Goal: Use online tool/utility: Utilize a website feature to perform a specific function

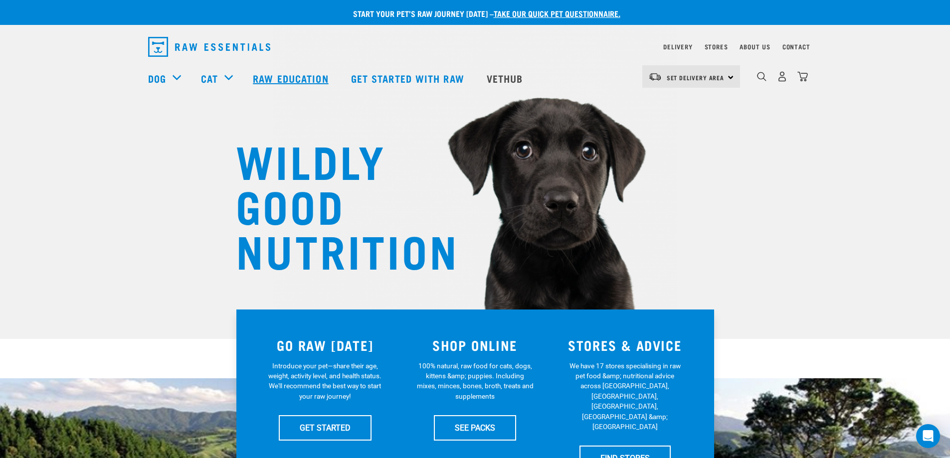
click at [294, 83] on link "Raw Education" at bounding box center [292, 78] width 98 height 40
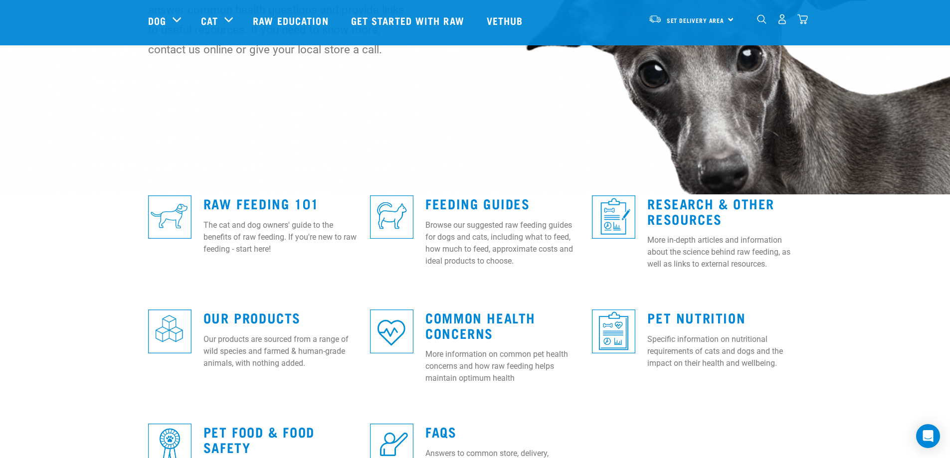
scroll to position [150, 0]
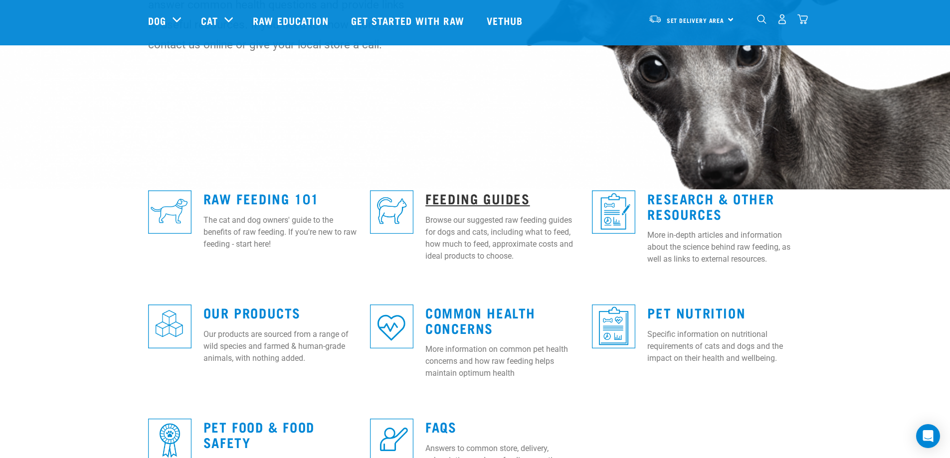
click at [464, 195] on link "Feeding Guides" at bounding box center [477, 198] width 104 height 7
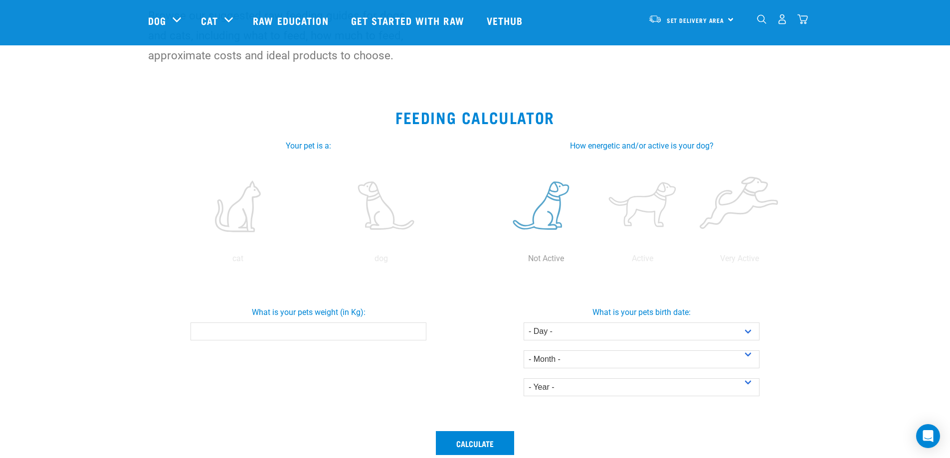
scroll to position [100, 0]
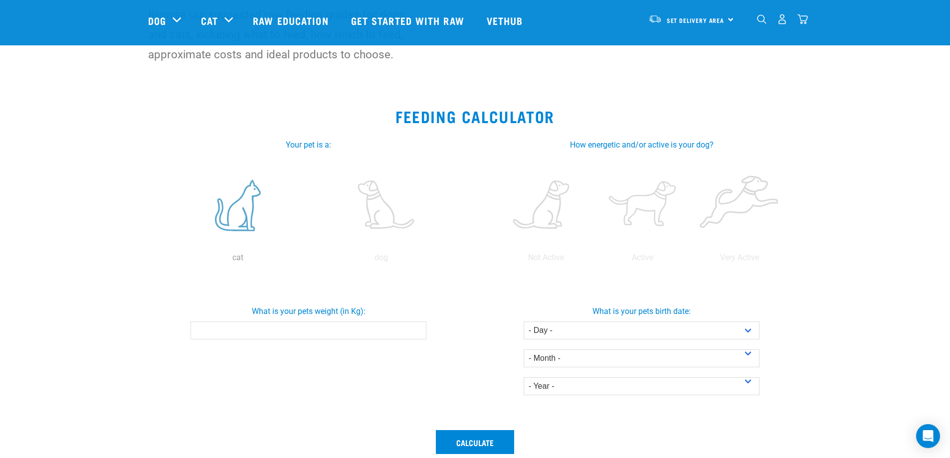
click at [246, 221] on label at bounding box center [238, 205] width 139 height 85
click at [167, 260] on input "radio" at bounding box center [167, 260] width 0 height 0
click at [304, 324] on input "What is your pets weight (in Kg):" at bounding box center [309, 331] width 236 height 18
click at [414, 335] on input "-0.1" at bounding box center [309, 331] width 236 height 18
type input "-0"
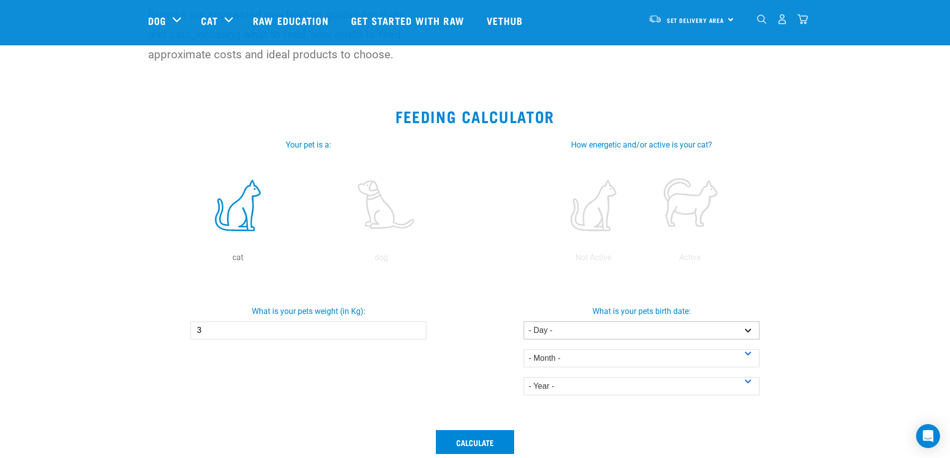
type input "3"
click at [739, 333] on select "- Day - 1 2 3 4 5 6 7 8 9 10 11 12 13 14 15 16 17 18 19 20 21 22 23 24 25 26 27" at bounding box center [642, 331] width 236 height 18
click at [830, 312] on section "Feeding Calculator Your pet is a: cat dog cat How energetic and/or active is yo…" at bounding box center [475, 305] width 950 height 421
click at [743, 383] on select "- Year - 2025 2024 2023 2022 2021 2020 2019 2018 2017 2016 2015 2014" at bounding box center [642, 387] width 236 height 18
select select "2016"
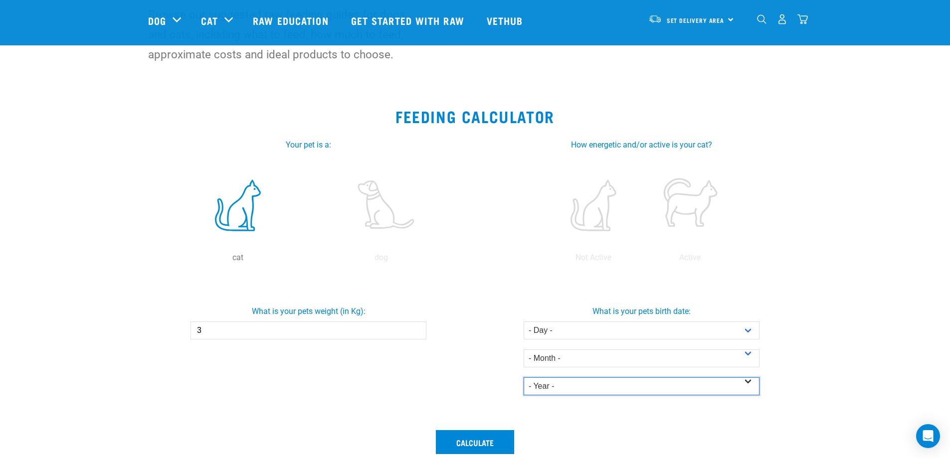
click at [524, 378] on select "- Year - 2025 2024 2023 2022 2021 2020 2019 2018 2017 2016 2015 2014" at bounding box center [642, 387] width 236 height 18
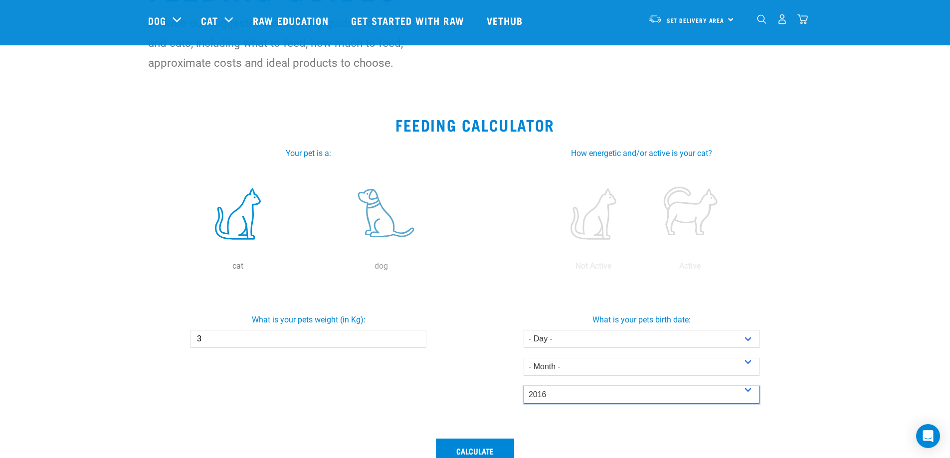
scroll to position [50, 0]
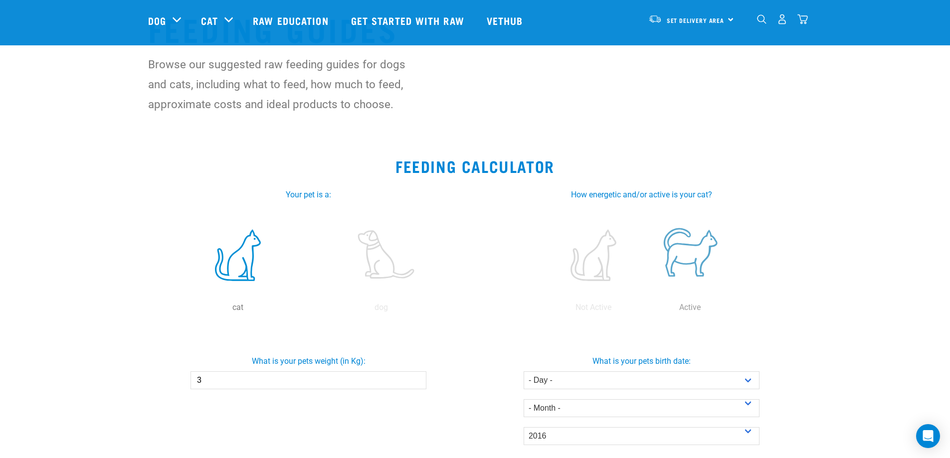
click at [695, 257] on label at bounding box center [690, 255] width 93 height 85
click at [642, 310] on input "radio" at bounding box center [642, 310] width 0 height 0
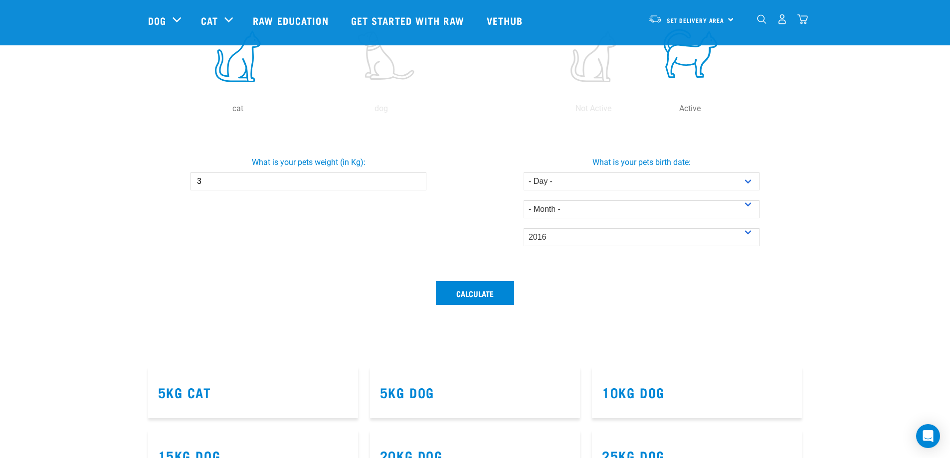
scroll to position [249, 0]
click at [483, 294] on button "Calculate" at bounding box center [475, 293] width 78 height 24
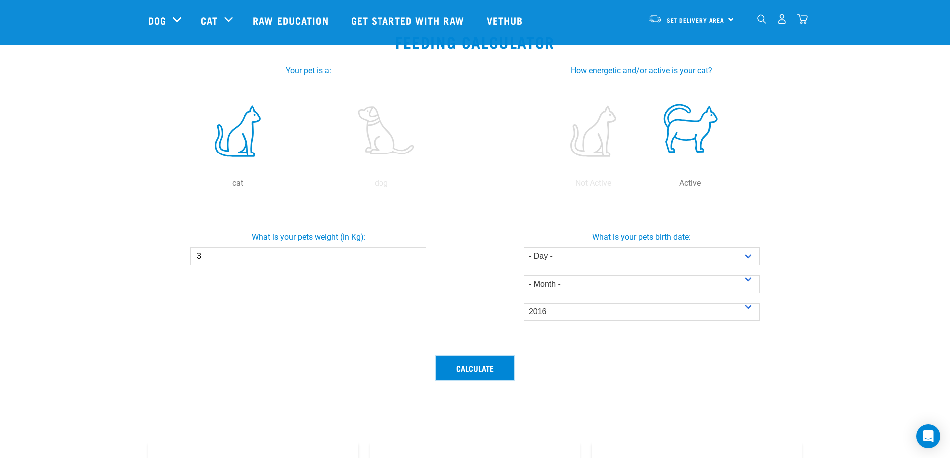
scroll to position [150, 0]
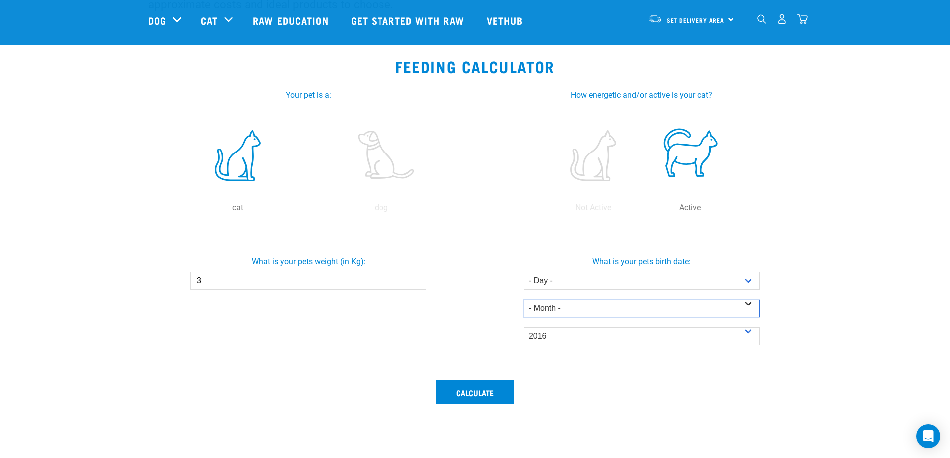
click at [740, 309] on select "- Month - January February March April May June July August September October N…" at bounding box center [642, 309] width 236 height 18
click at [524, 300] on select "- Month - January February March April May June July August September October N…" at bounding box center [642, 309] width 236 height 18
click at [628, 279] on select "- Day - 1 2 3 4 5 6 7 8 9 10 11 12 13 14 15 16 17 18 19 20 21 22 23 24 25 26 27" at bounding box center [642, 281] width 236 height 18
click at [558, 306] on select "- Month - January February March April May June July August September October N…" at bounding box center [642, 309] width 236 height 18
select select "August"
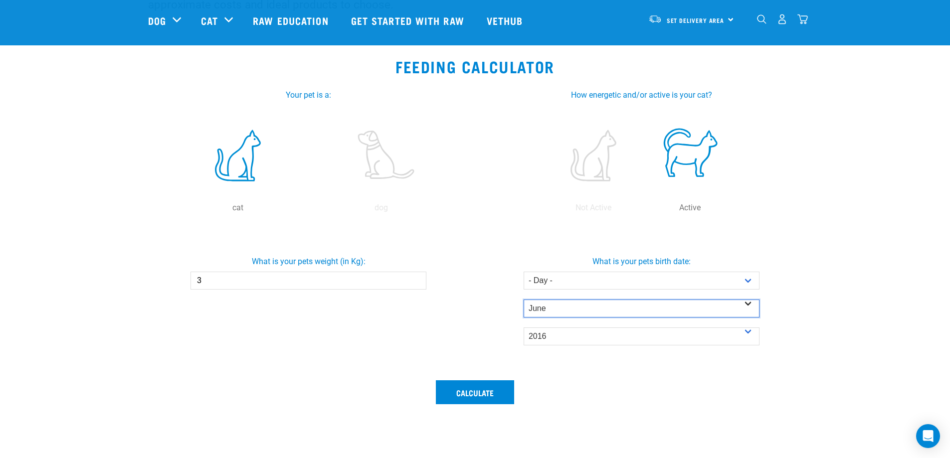
click at [524, 300] on select "- Month - January February March April May June July August September October N…" at bounding box center [642, 309] width 236 height 18
click at [594, 272] on div "What is your pets birth date: - Day - 1 2 3 4 5 6 7 8 9 10 11 12 13 14 15 16 17…" at bounding box center [641, 297] width 337 height 98
click at [596, 278] on select "- Day - 1 2 3 4 5 6 7 8 9 10 11 12 13 14 15 16 17 18 19 20 21 22 23 24 25 26 27" at bounding box center [642, 281] width 236 height 18
select select "31"
click at [524, 272] on select "- Day - 1 2 3 4 5 6 7 8 9 10 11 12 13 14 15 16 17 18 19 20 21 22 23 24 25 26 27" at bounding box center [642, 281] width 236 height 18
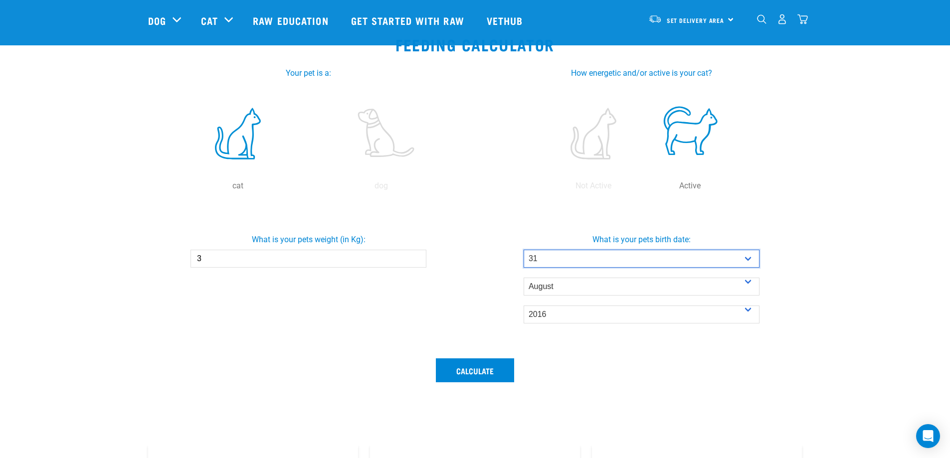
scroll to position [249, 0]
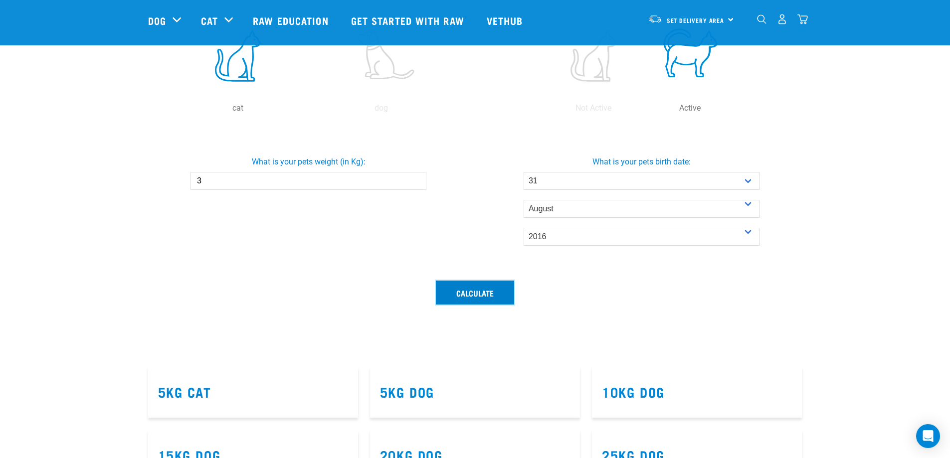
click at [472, 296] on button "Calculate" at bounding box center [475, 293] width 78 height 24
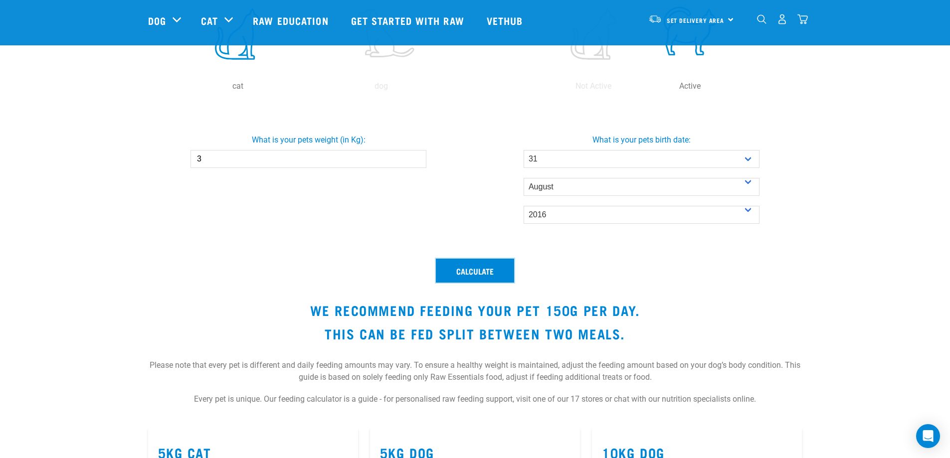
scroll to position [349, 0]
